Goal: Navigation & Orientation: Find specific page/section

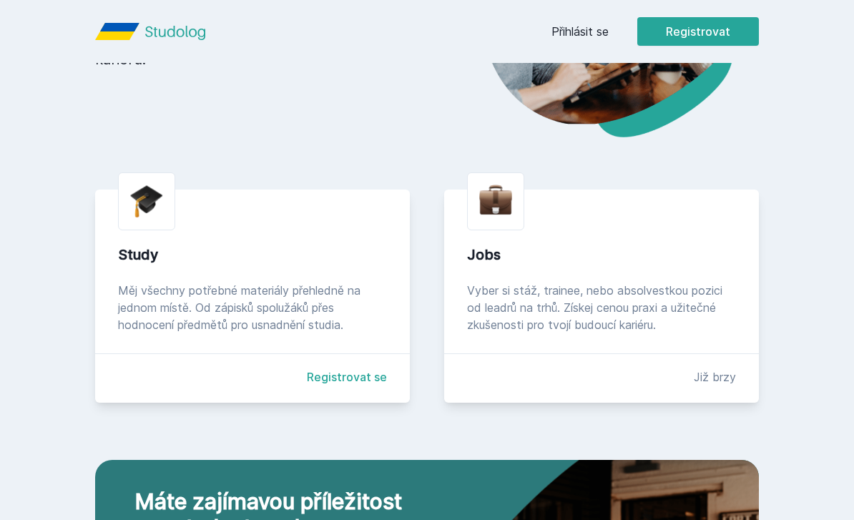
scroll to position [278, 0]
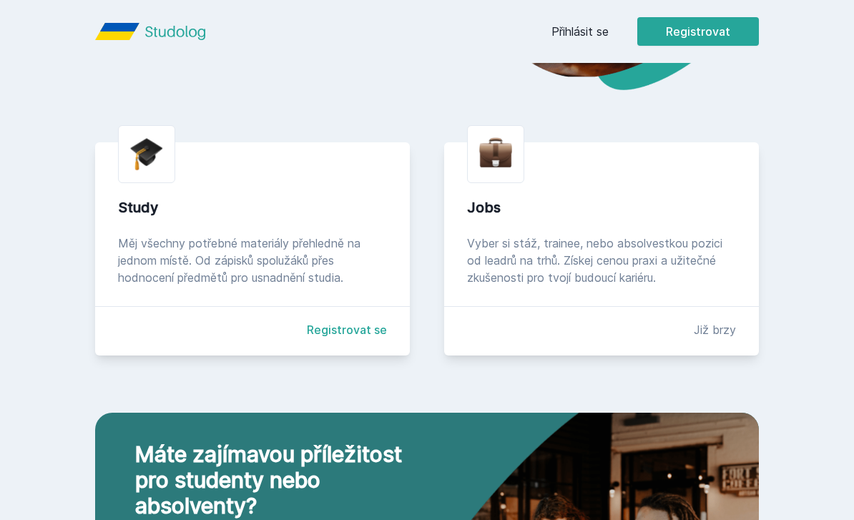
click at [583, 34] on link "Přihlásit se" at bounding box center [580, 31] width 57 height 17
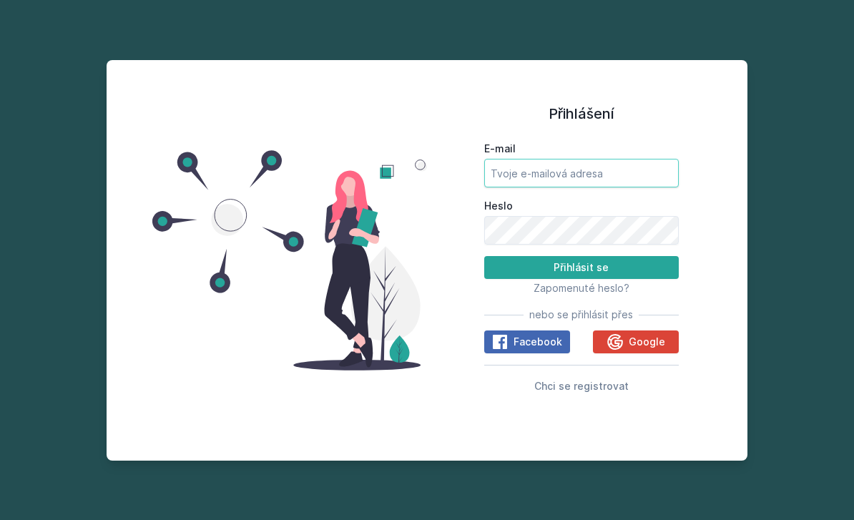
click at [538, 185] on input "E-mail" at bounding box center [581, 173] width 195 height 29
type input "[EMAIL_ADDRESS][DOMAIN_NAME]"
click at [581, 279] on button "Přihlásit se" at bounding box center [581, 267] width 195 height 23
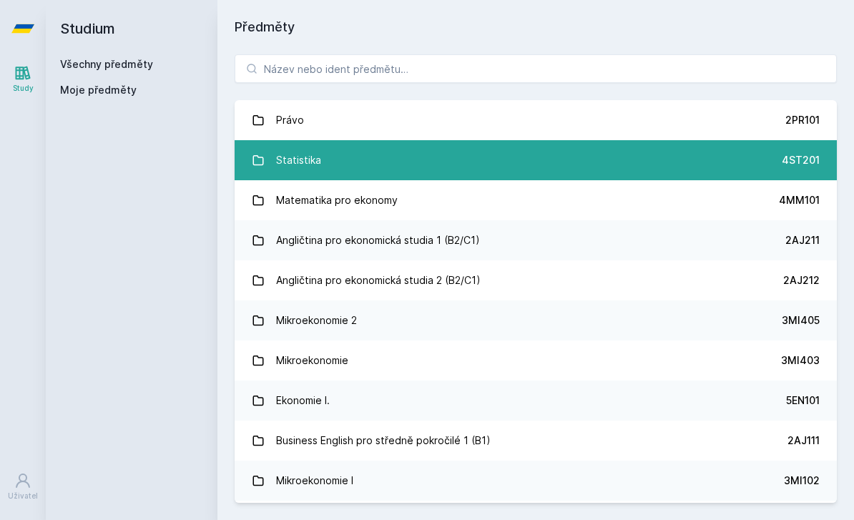
click at [499, 172] on link "Statistika 4ST201" at bounding box center [536, 160] width 603 height 40
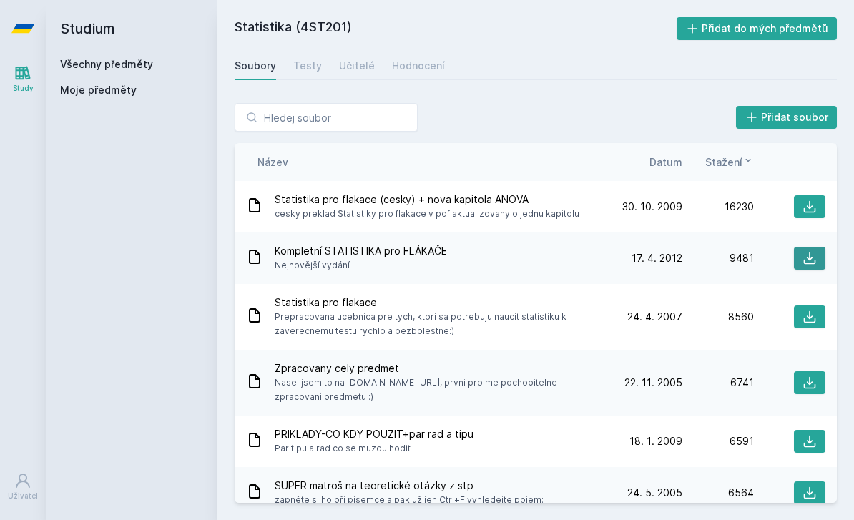
click at [812, 255] on icon at bounding box center [810, 258] width 14 height 14
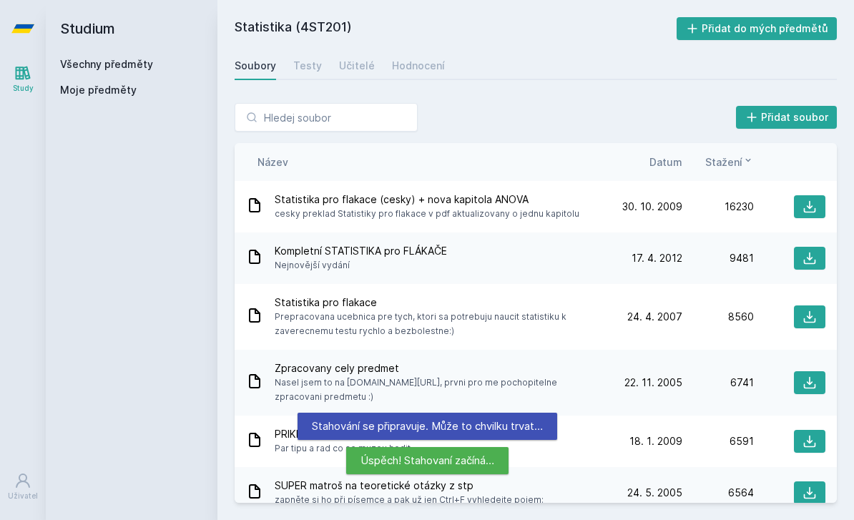
click at [672, 155] on span "Datum" at bounding box center [666, 162] width 33 height 15
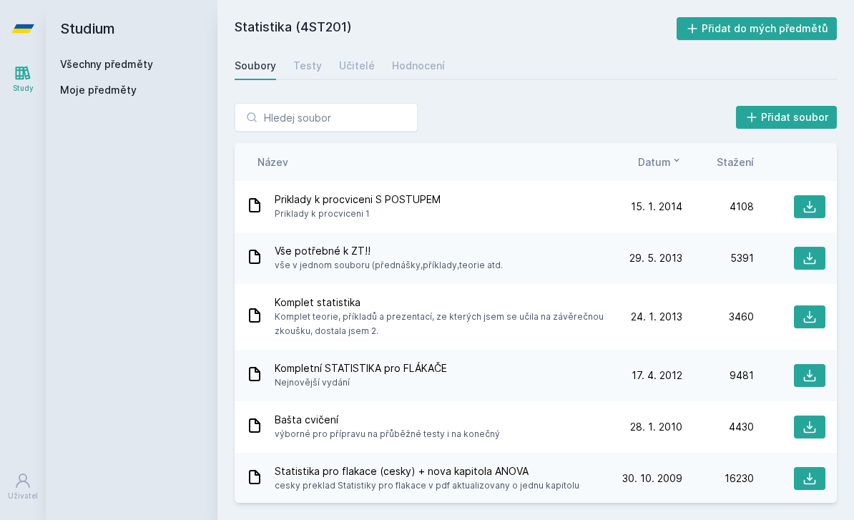
drag, startPoint x: 685, startPoint y: 0, endPoint x: -1, endPoint y: -47, distance: 687.2
click at [0, 0] on html "Study Uživatel Studium Všechny předměty Moje předměty Statistika (4ST201) Přida…" at bounding box center [427, 260] width 854 height 520
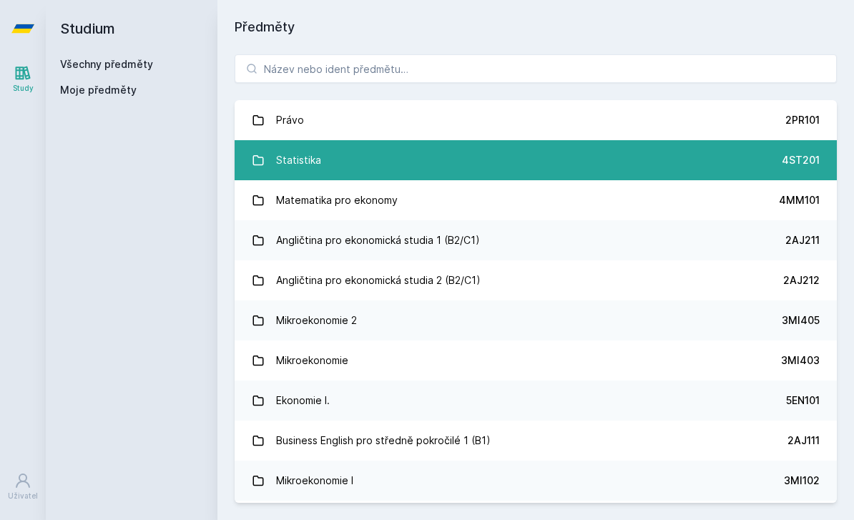
click at [515, 175] on link "Statistika 4ST201" at bounding box center [536, 160] width 603 height 40
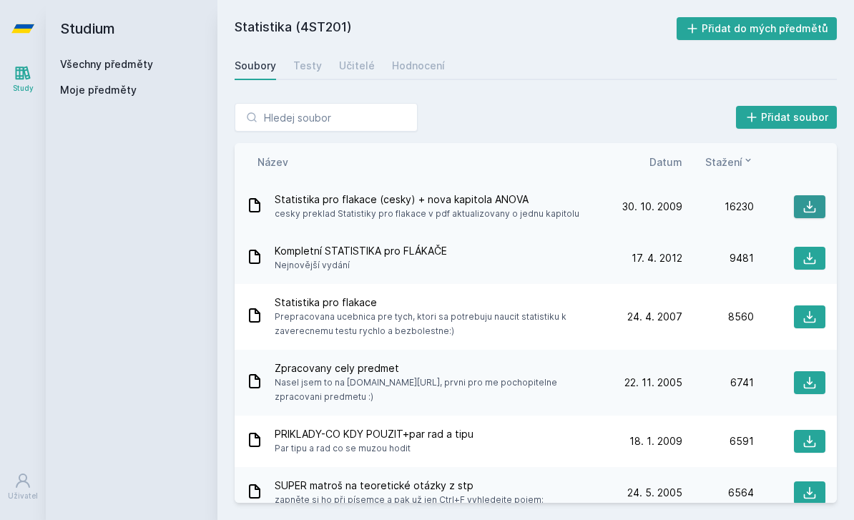
click at [808, 205] on icon at bounding box center [810, 207] width 14 height 14
